Goal: Information Seeking & Learning: Learn about a topic

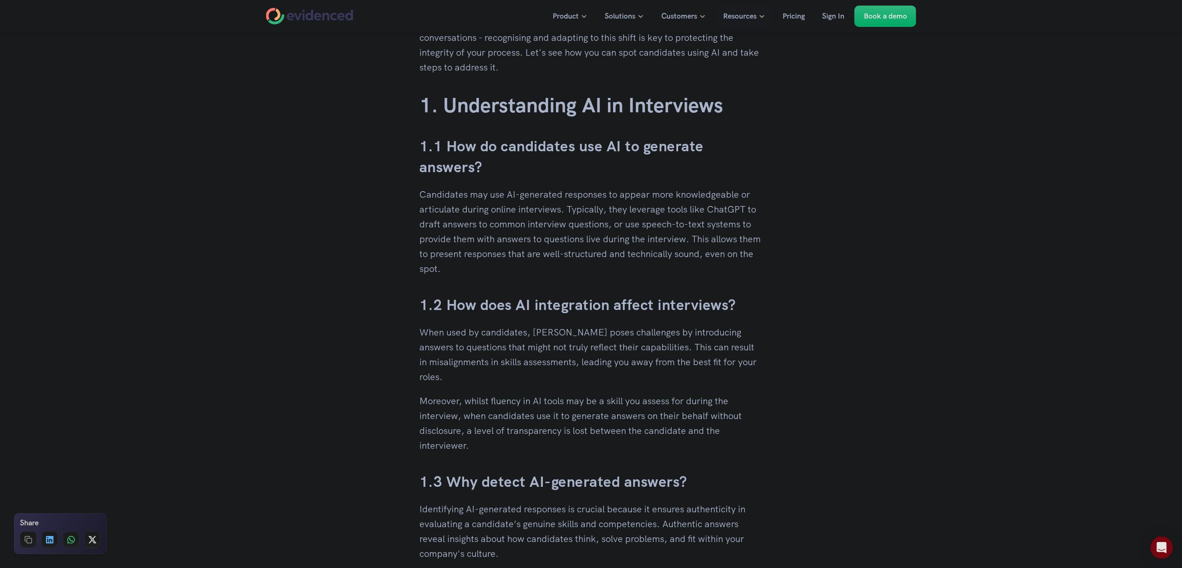
scroll to position [501, 0]
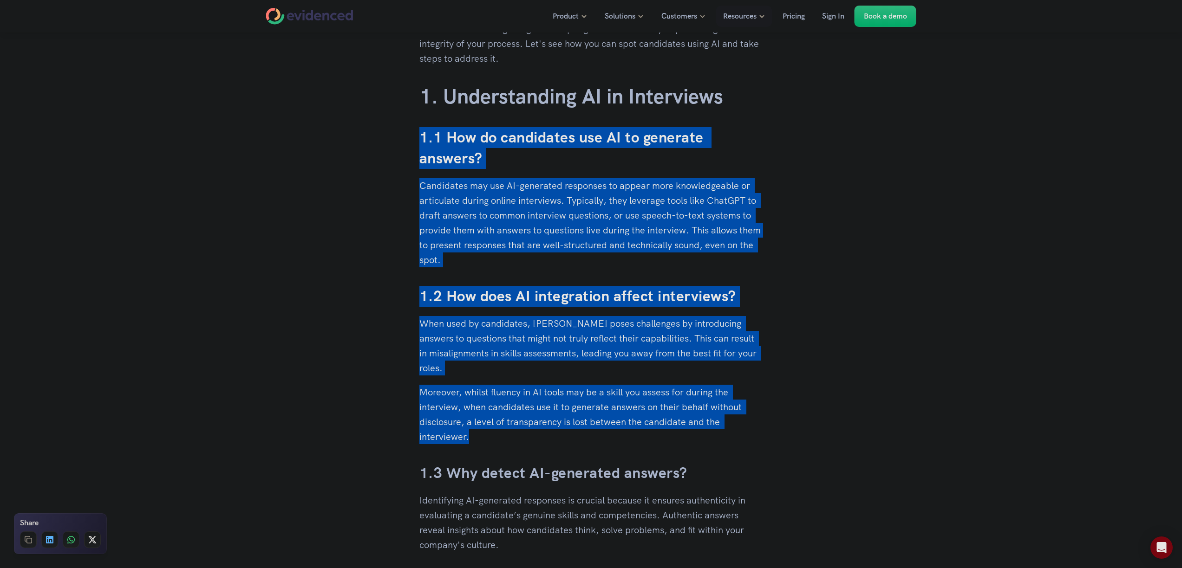
drag, startPoint x: 459, startPoint y: 422, endPoint x: 318, endPoint y: 122, distance: 331.9
drag, startPoint x: 312, startPoint y: 127, endPoint x: 540, endPoint y: 455, distance: 399.8
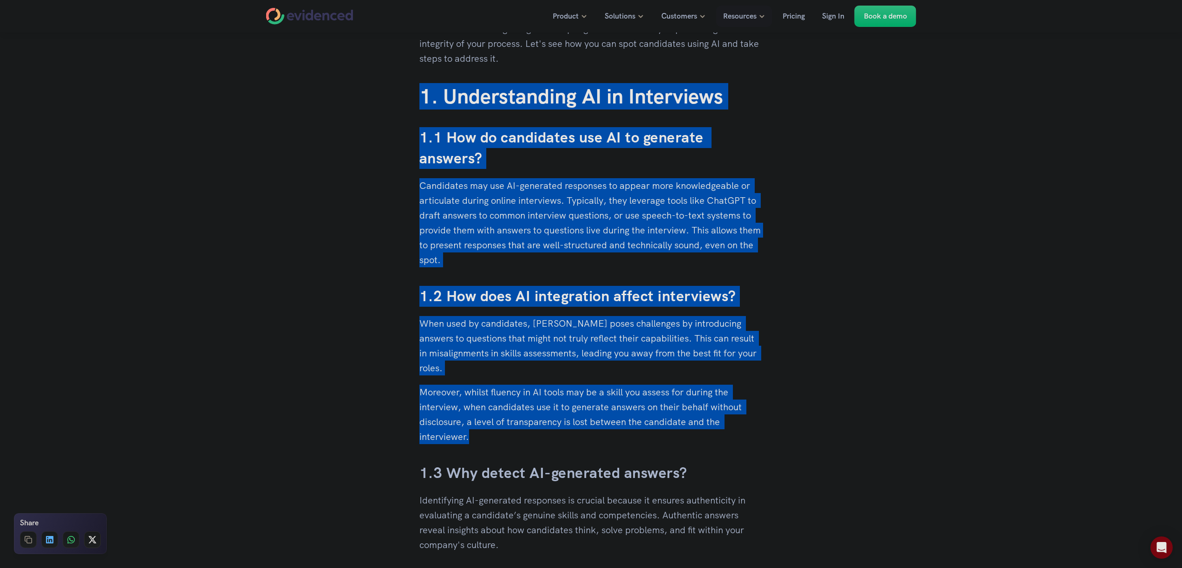
drag, startPoint x: 592, startPoint y: 448, endPoint x: 322, endPoint y: 107, distance: 435.6
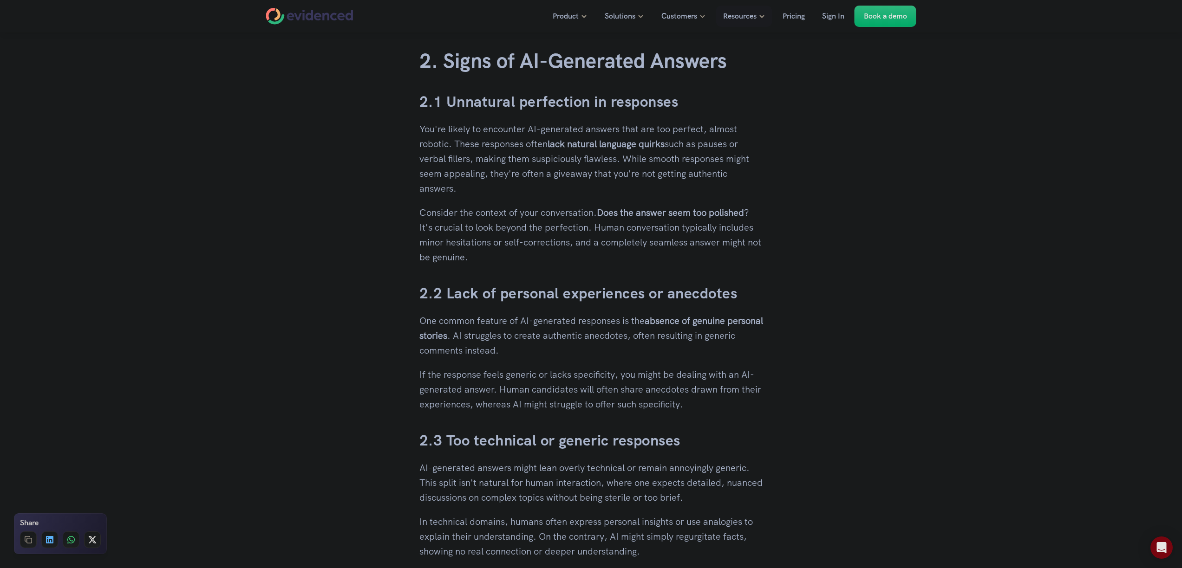
scroll to position [1059, 0]
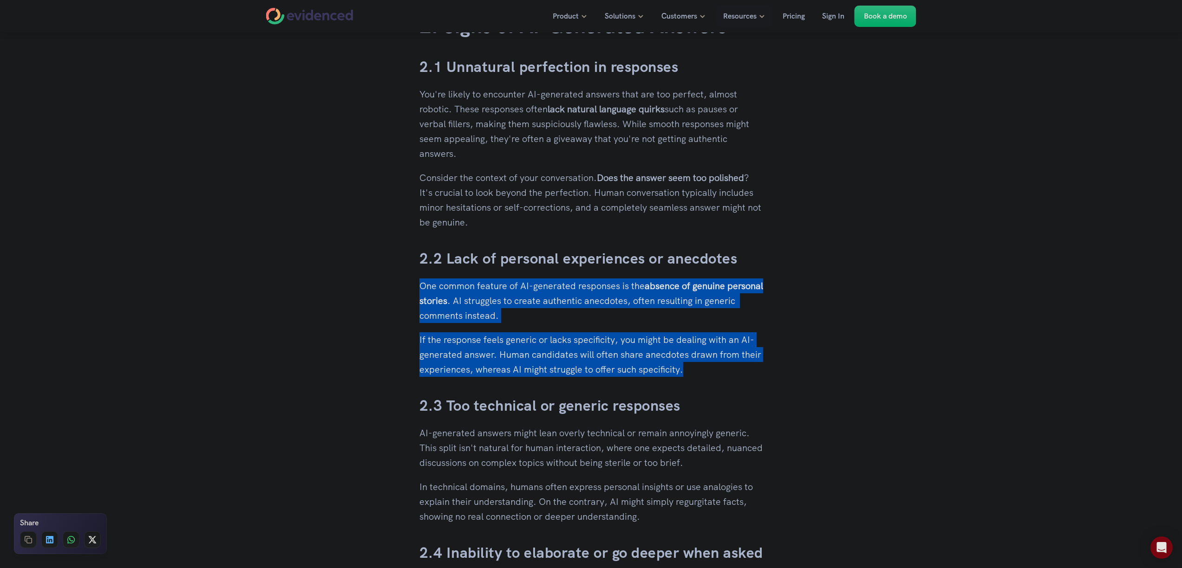
drag, startPoint x: 414, startPoint y: 286, endPoint x: 719, endPoint y: 371, distance: 317.1
click at [719, 371] on p "If the response feels generic or lacks specificity, you might be dealing with a…" at bounding box center [591, 354] width 344 height 45
drag, startPoint x: 748, startPoint y: 374, endPoint x: 596, endPoint y: 290, distance: 172.9
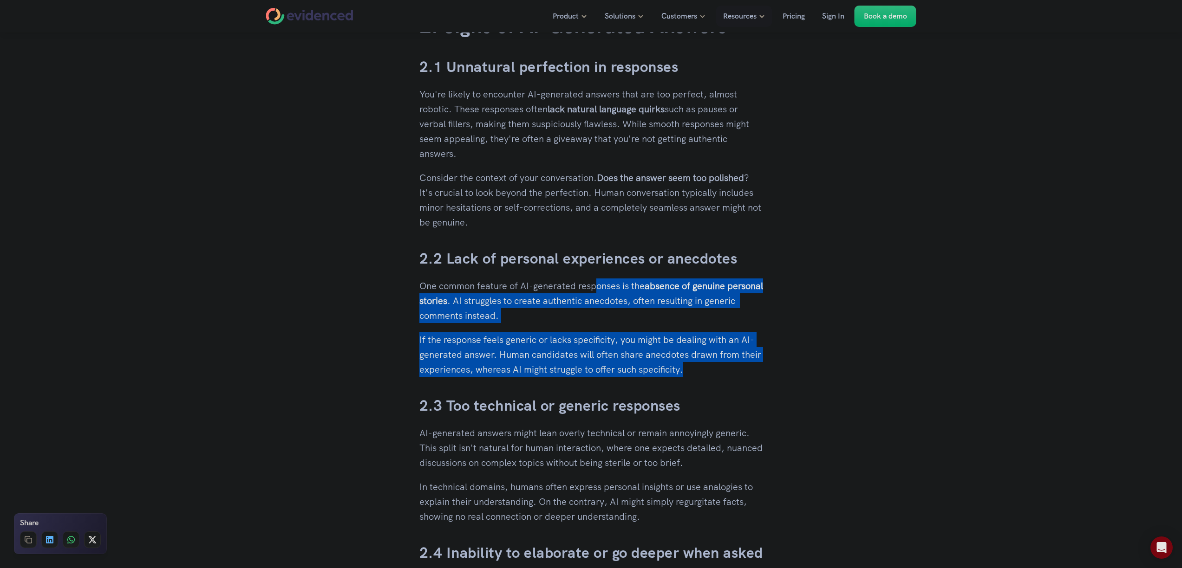
click at [596, 290] on p "One common feature of AI-generated responses is the absence of genuine personal…" at bounding box center [591, 301] width 344 height 45
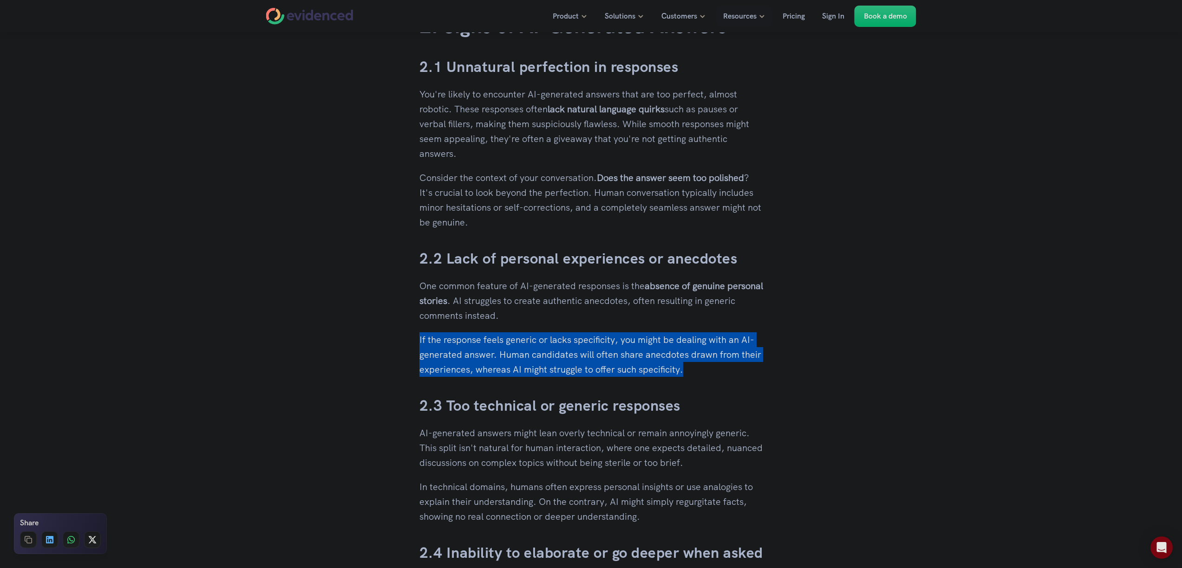
drag, startPoint x: 586, startPoint y: 322, endPoint x: 705, endPoint y: 371, distance: 128.6
click at [705, 371] on p "If the response feels generic or lacks specificity, you might be dealing with a…" at bounding box center [591, 354] width 344 height 45
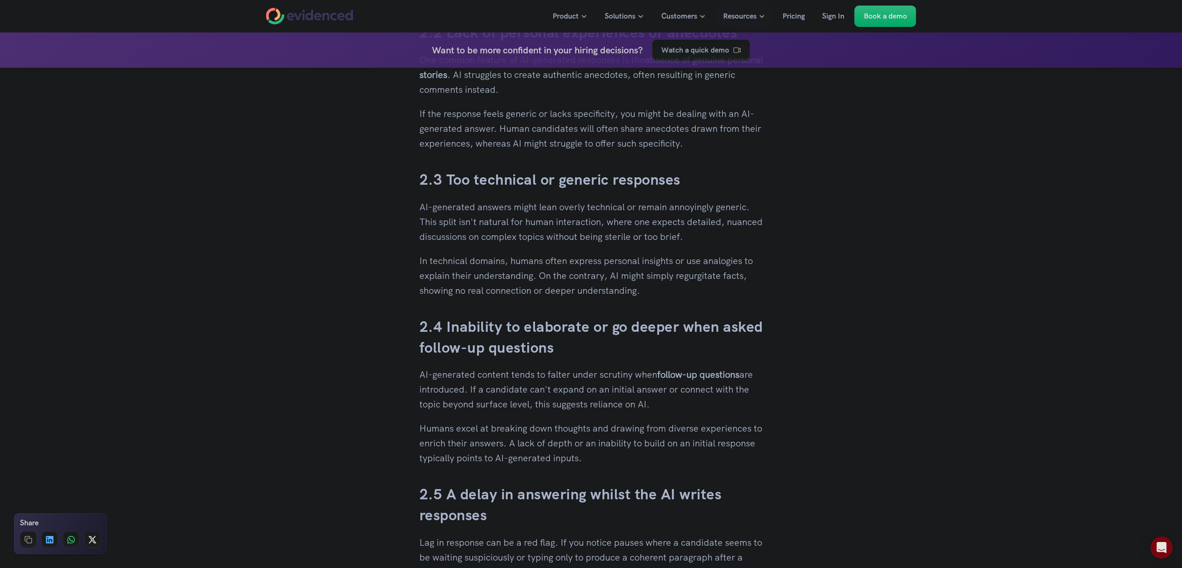
scroll to position [1281, 0]
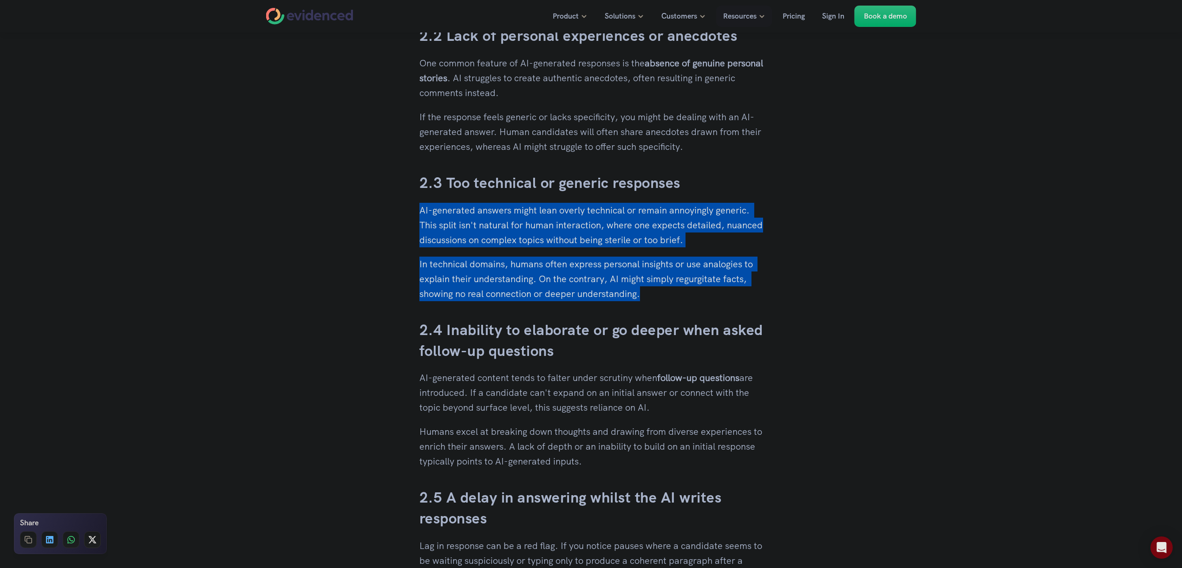
drag, startPoint x: 413, startPoint y: 211, endPoint x: 796, endPoint y: 314, distance: 397.1
drag, startPoint x: 805, startPoint y: 310, endPoint x: 380, endPoint y: 206, distance: 437.0
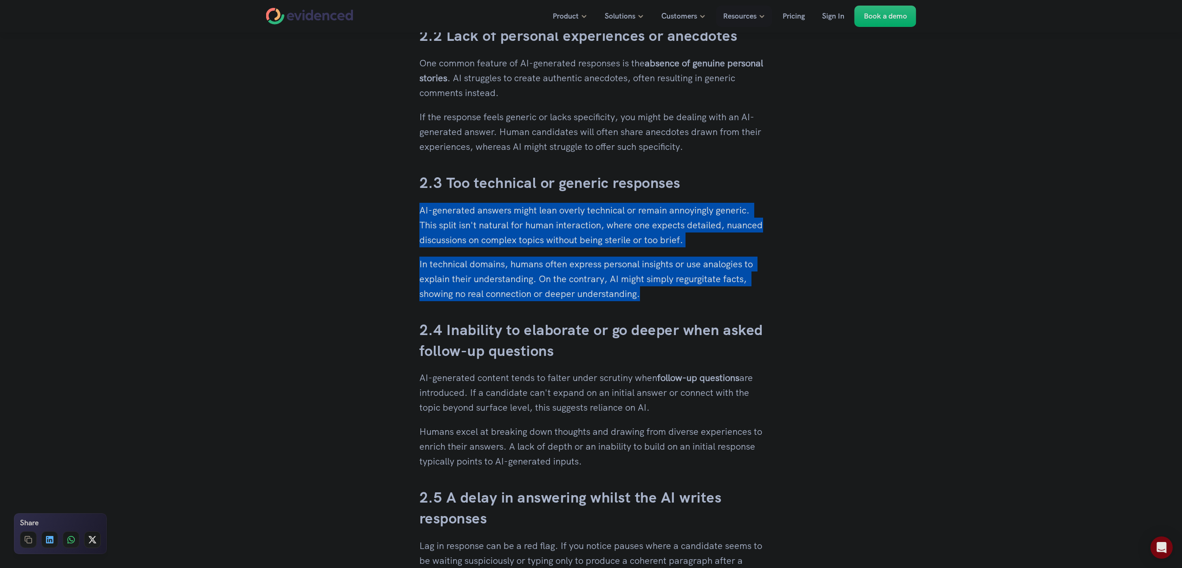
drag, startPoint x: 374, startPoint y: 204, endPoint x: 672, endPoint y: 299, distance: 313.1
click at [672, 299] on p "In technical domains, humans often express personal insights or use analogies t…" at bounding box center [591, 279] width 344 height 45
drag, startPoint x: 714, startPoint y: 299, endPoint x: 366, endPoint y: 202, distance: 361.2
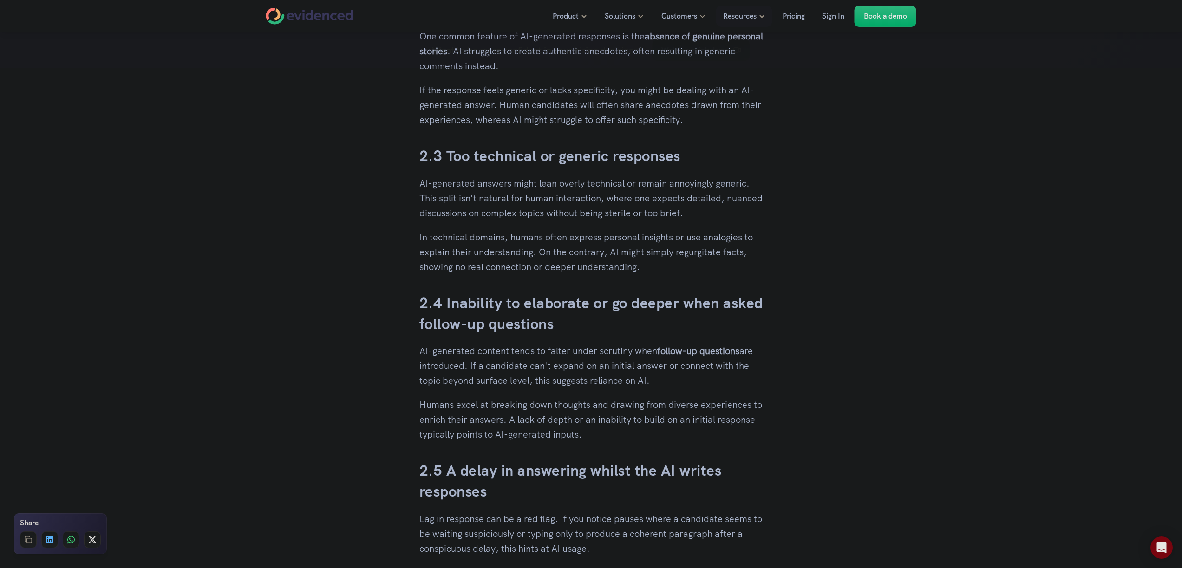
scroll to position [1449, 0]
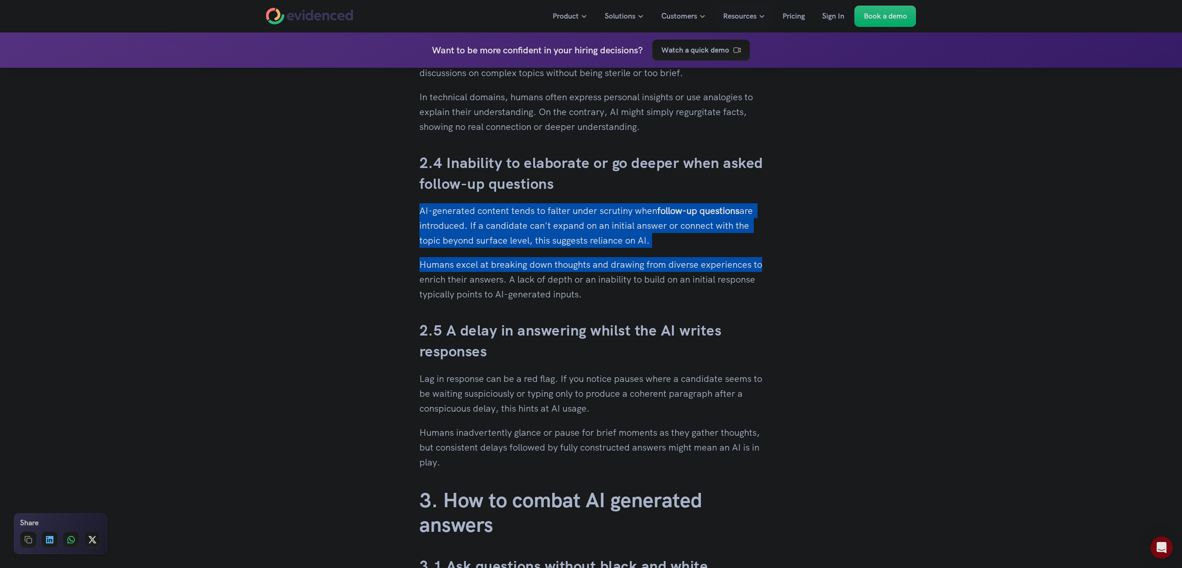
drag, startPoint x: 410, startPoint y: 215, endPoint x: 426, endPoint y: 283, distance: 69.9
click at [426, 283] on div "When you’ve put time and effort into building a solid recruitment process, it c…" at bounding box center [591, 433] width 362 height 3273
click at [426, 283] on p "Humans excel at breaking down thoughts and drawing from diverse experiences to …" at bounding box center [591, 279] width 344 height 45
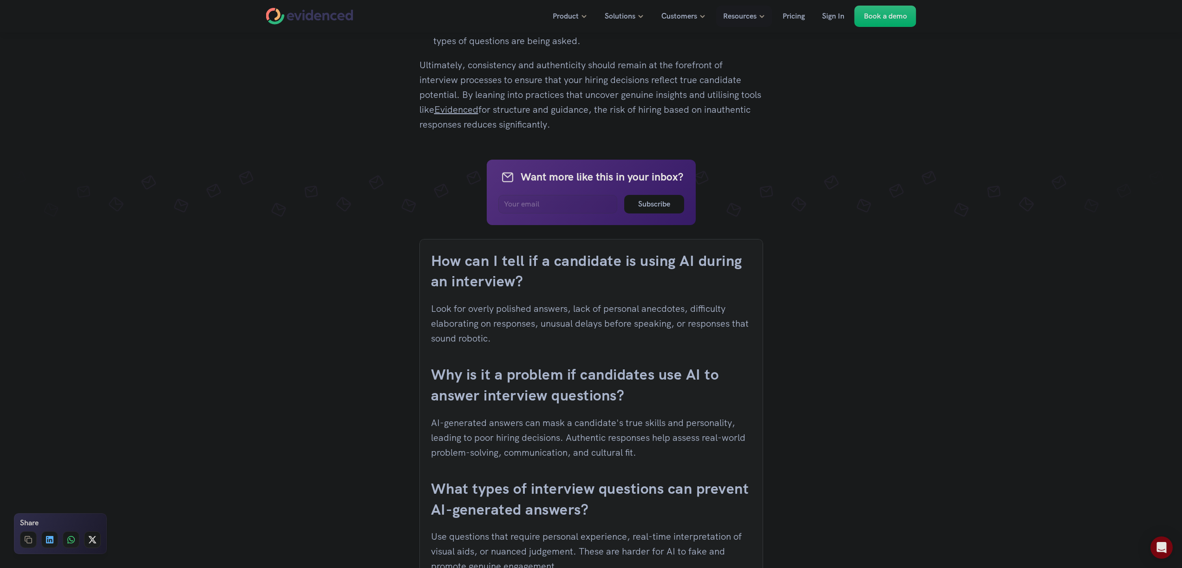
scroll to position [3343, 0]
